Goal: Task Accomplishment & Management: Manage account settings

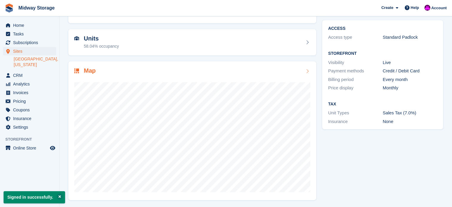
scroll to position [47, 0]
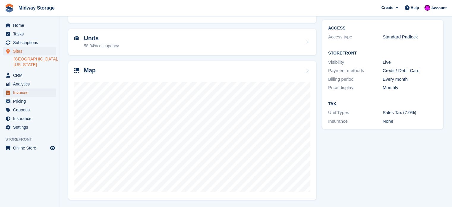
click at [27, 88] on span "Invoices" at bounding box center [31, 92] width 36 height 8
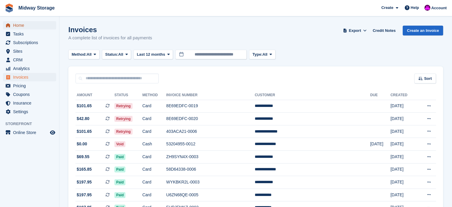
click at [18, 25] on span "Home" at bounding box center [31, 25] width 36 height 8
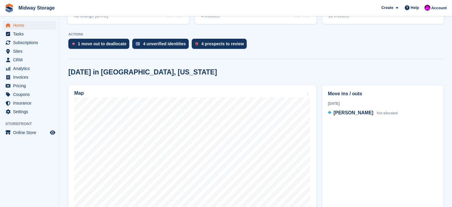
scroll to position [119, 0]
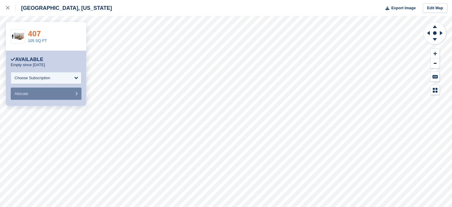
click at [36, 34] on link "407" at bounding box center [34, 33] width 13 height 9
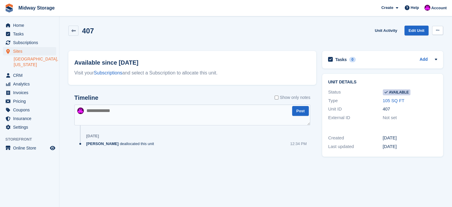
click at [438, 30] on icon at bounding box center [437, 30] width 3 height 4
click at [419, 42] on p "Make unavailable" at bounding box center [415, 42] width 52 height 8
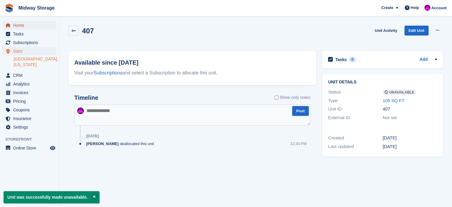
click at [18, 26] on span "Home" at bounding box center [31, 25] width 36 height 8
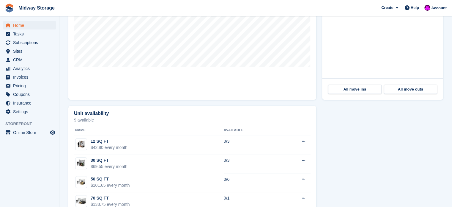
scroll to position [141, 0]
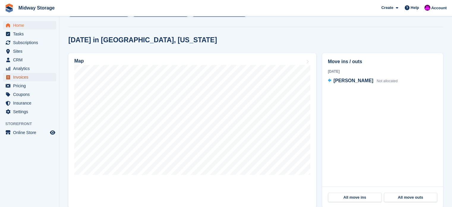
click at [18, 78] on span "Invoices" at bounding box center [31, 77] width 36 height 8
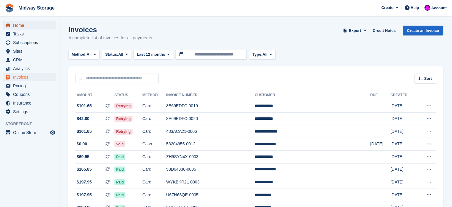
click at [13, 25] on span "Home" at bounding box center [31, 25] width 36 height 8
